Goal: Find specific page/section

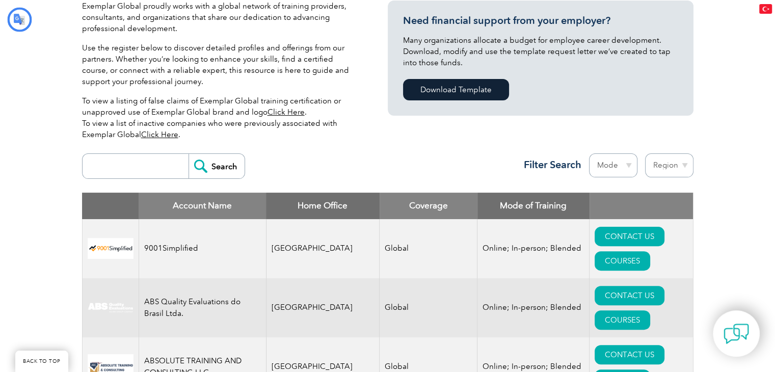
type input "Aramak"
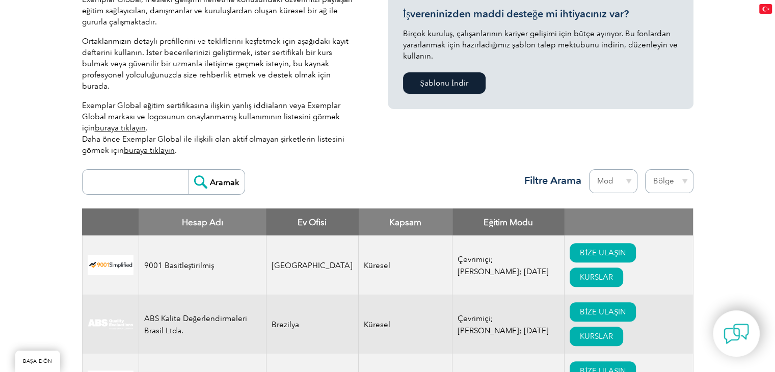
scroll to position [263, 0]
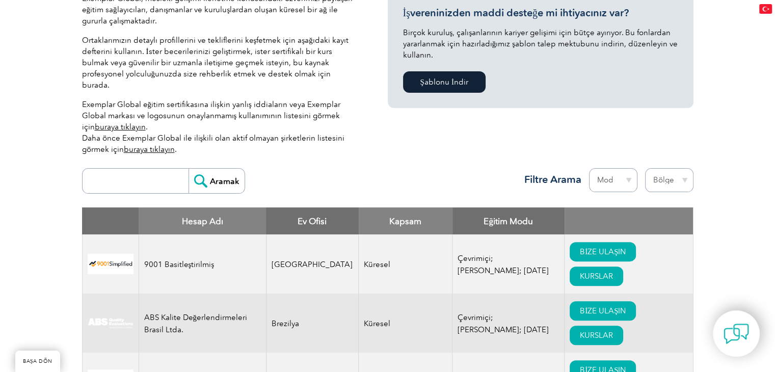
click at [131, 171] on input "search" at bounding box center [138, 181] width 101 height 24
type input "i"
type input "Ş"
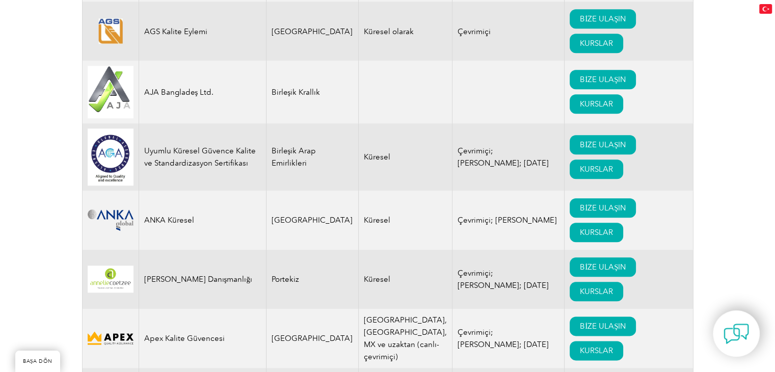
scroll to position [1180, 0]
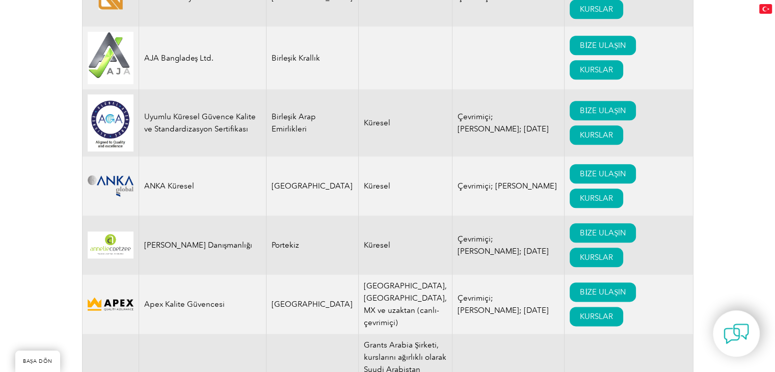
click at [115, 178] on img at bounding box center [111, 185] width 46 height 21
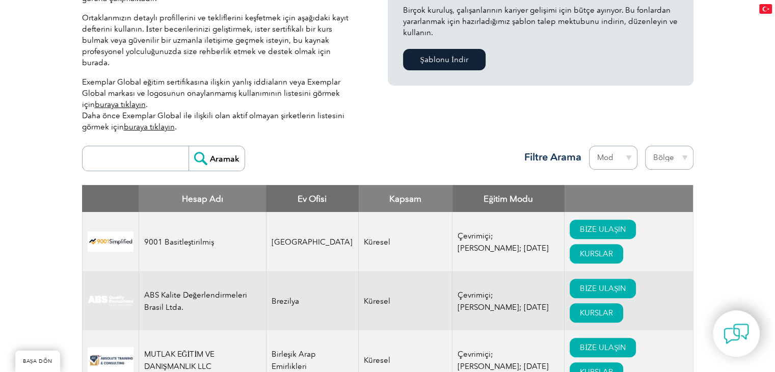
scroll to position [357, 0]
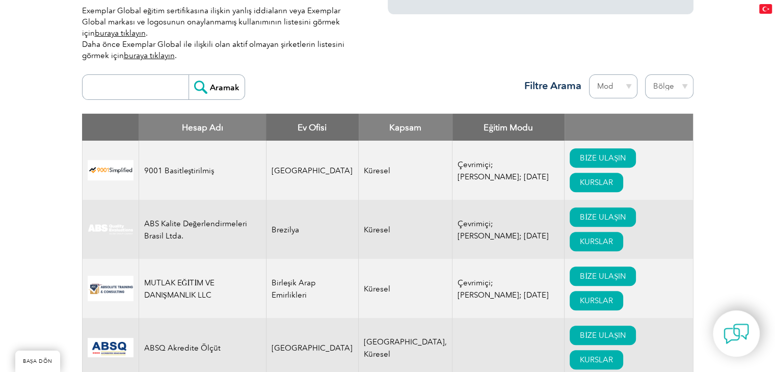
click at [143, 75] on input "search" at bounding box center [138, 87] width 101 height 24
paste input "Istanbul Technical University"
type input "Istanbul Technical University"
click at [217, 77] on input "Aramak" at bounding box center [217, 87] width 56 height 24
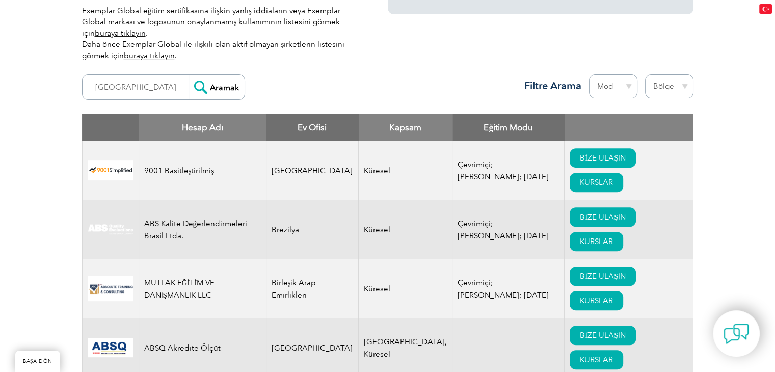
scroll to position [0, 0]
click at [217, 77] on input "Aramak" at bounding box center [217, 87] width 56 height 24
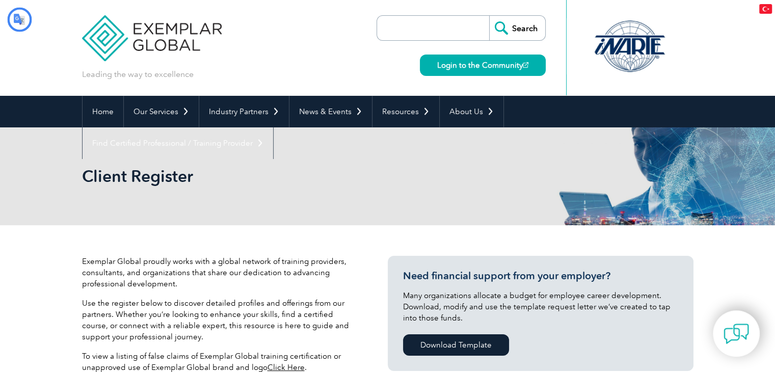
scroll to position [201, 0]
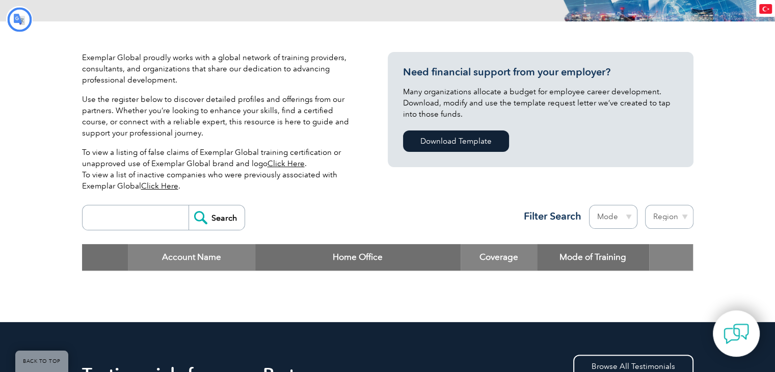
type input "Aramak"
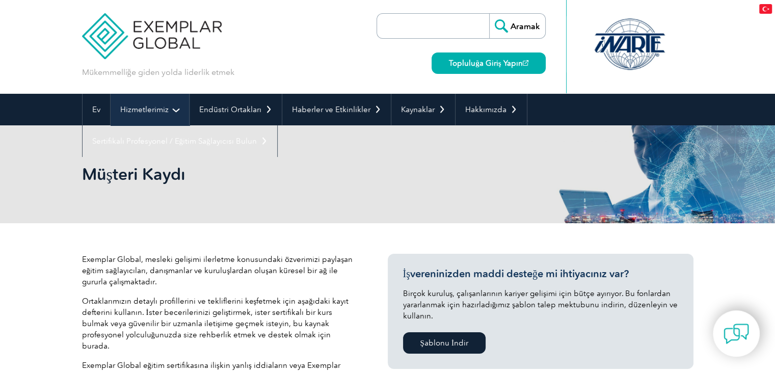
scroll to position [0, 0]
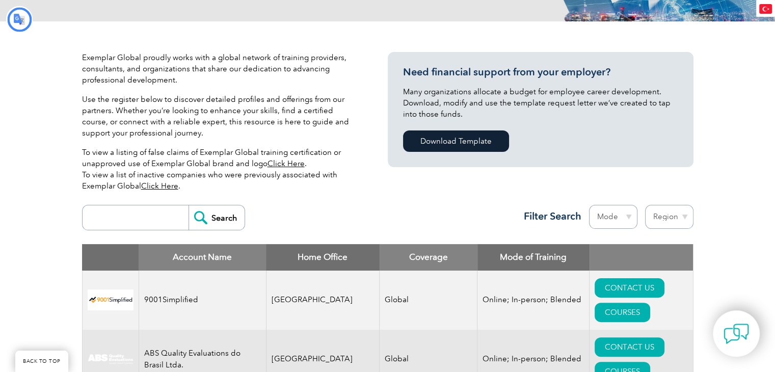
type input "Aramak"
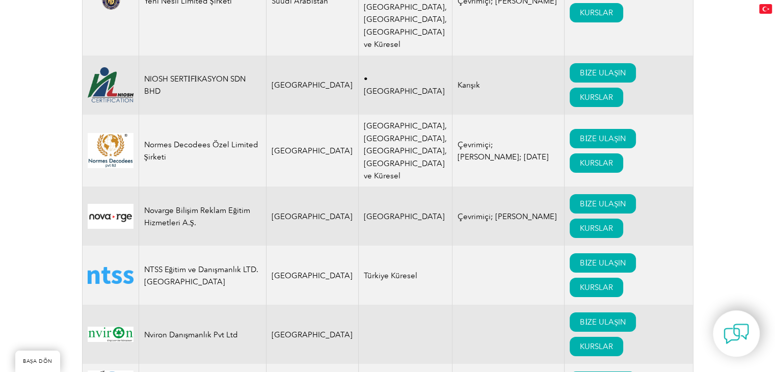
scroll to position [11464, 0]
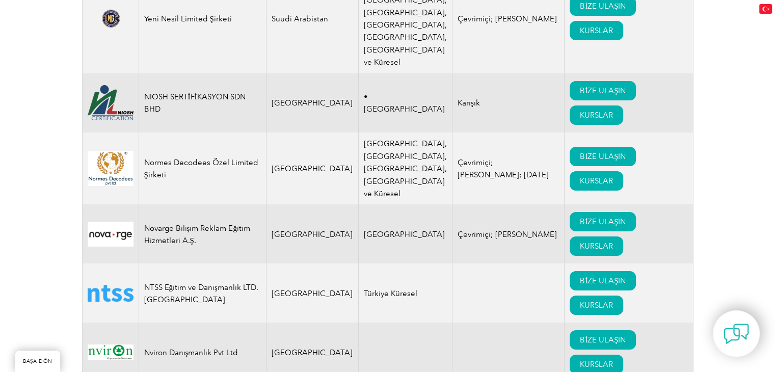
click at [112, 285] on img at bounding box center [111, 293] width 46 height 17
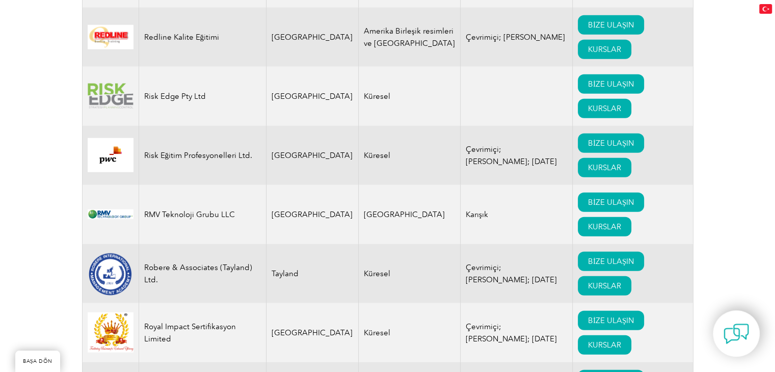
scroll to position [14470, 0]
